Goal: Find specific page/section: Find specific page/section

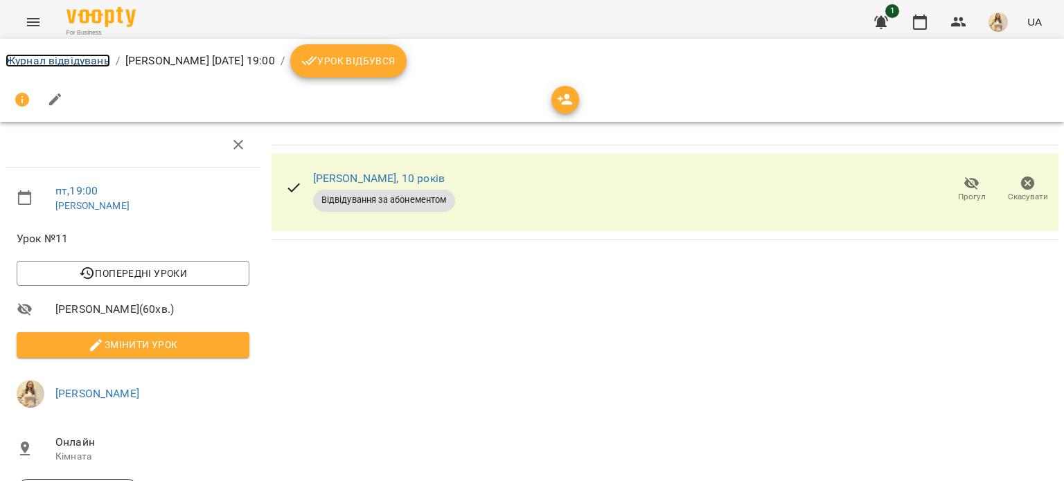
click at [96, 61] on link "Журнал відвідувань" at bounding box center [58, 60] width 105 height 13
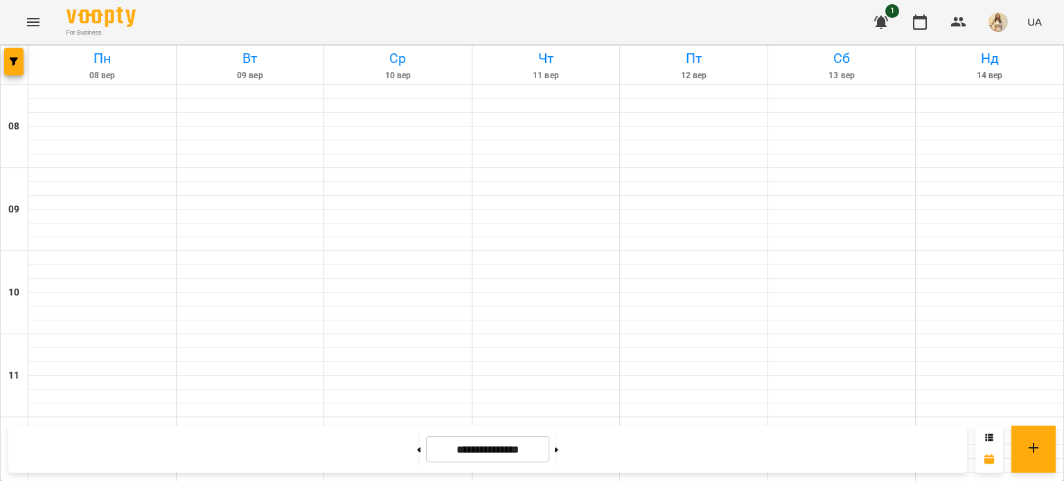
scroll to position [897, 0]
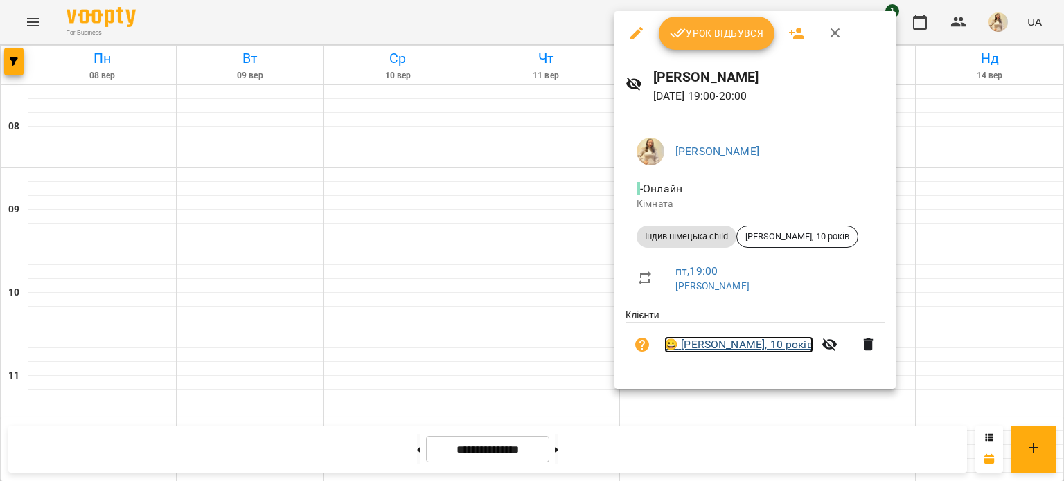
click at [711, 341] on link "😀 [PERSON_NAME], 10 років" at bounding box center [738, 345] width 149 height 17
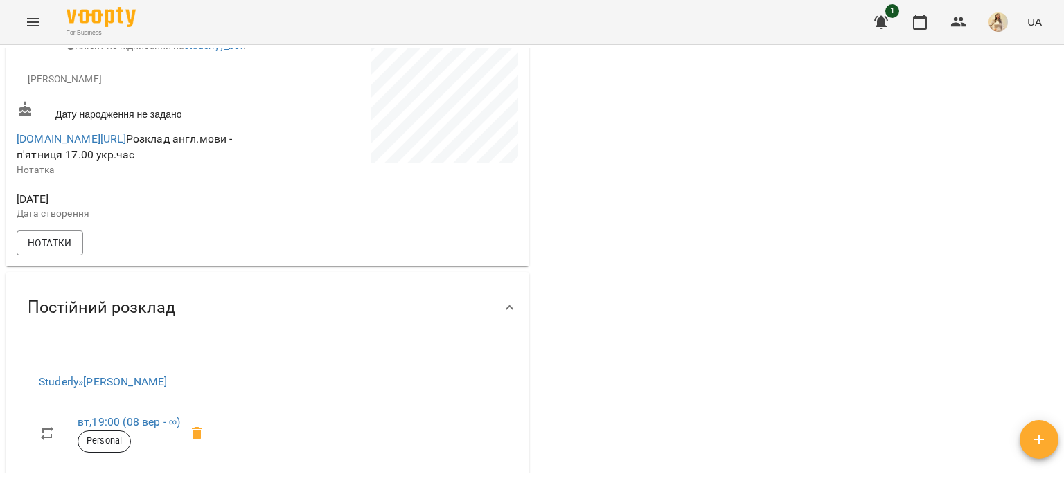
scroll to position [310, 0]
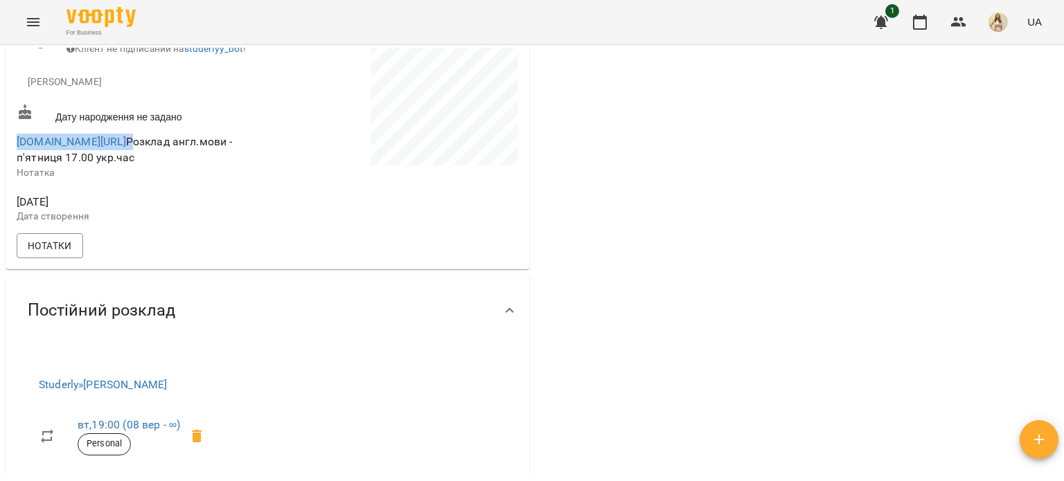
drag, startPoint x: 12, startPoint y: 150, endPoint x: 178, endPoint y: 159, distance: 165.8
click at [178, 159] on div "[PERSON_NAME] [PERSON_NAME] не підписаний на ViberBot! Клієнт не підписаний на …" at bounding box center [268, 94] width 524 height 350
copy span "[DOMAIN_NAME][URL]"
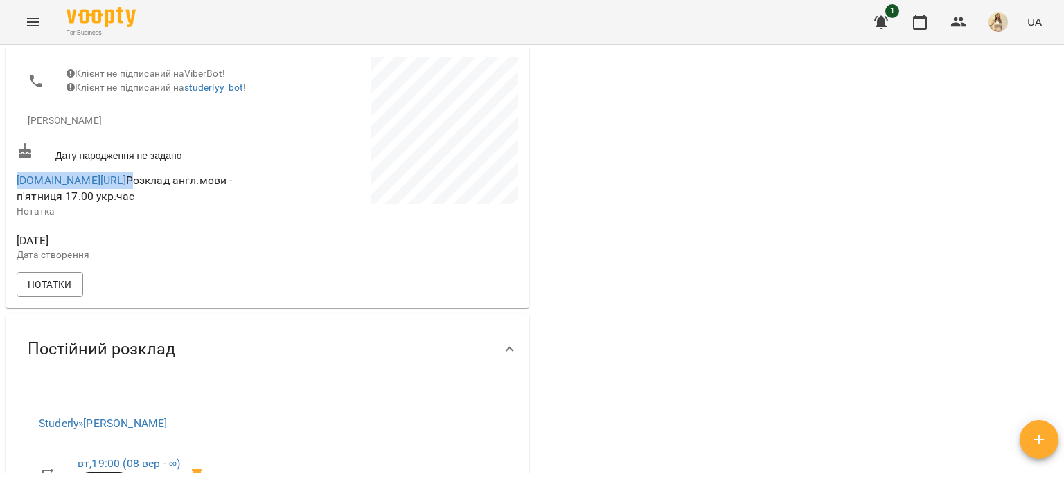
scroll to position [258, 0]
